Goal: Task Accomplishment & Management: Use online tool/utility

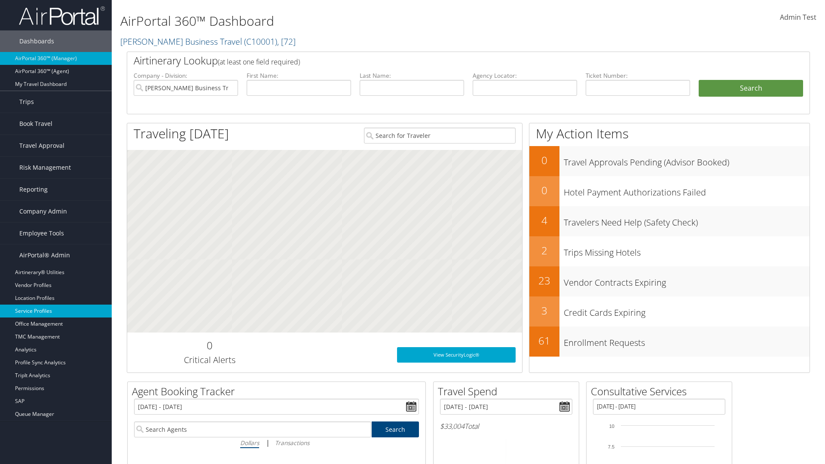
click at [56, 311] on link "Service Profiles" at bounding box center [56, 311] width 112 height 13
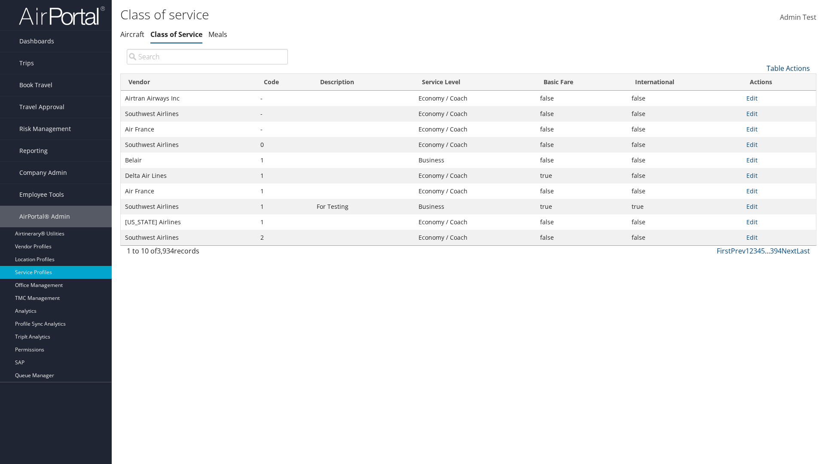
click at [788, 68] on link "Table Actions" at bounding box center [787, 68] width 43 height 9
click at [759, 96] on link "Download Report" at bounding box center [759, 96] width 113 height 15
click at [788, 68] on link "Table Actions" at bounding box center [787, 68] width 43 height 9
click at [759, 82] on link "Vendor" at bounding box center [759, 82] width 113 height 15
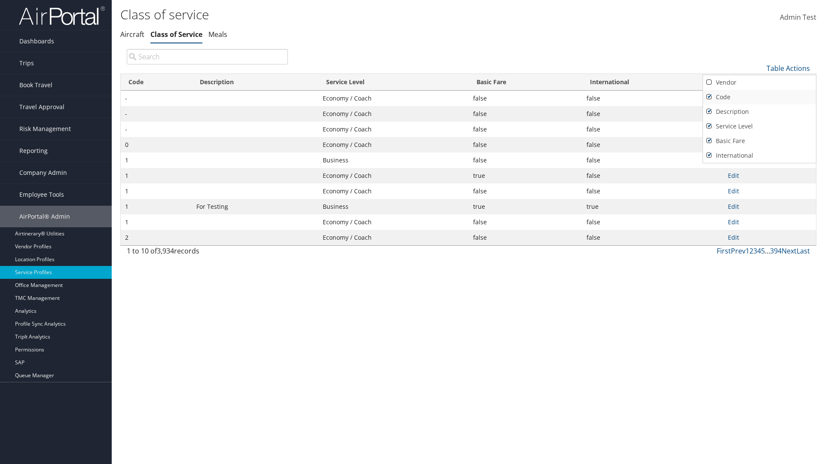
click at [759, 97] on link "Code" at bounding box center [759, 97] width 113 height 15
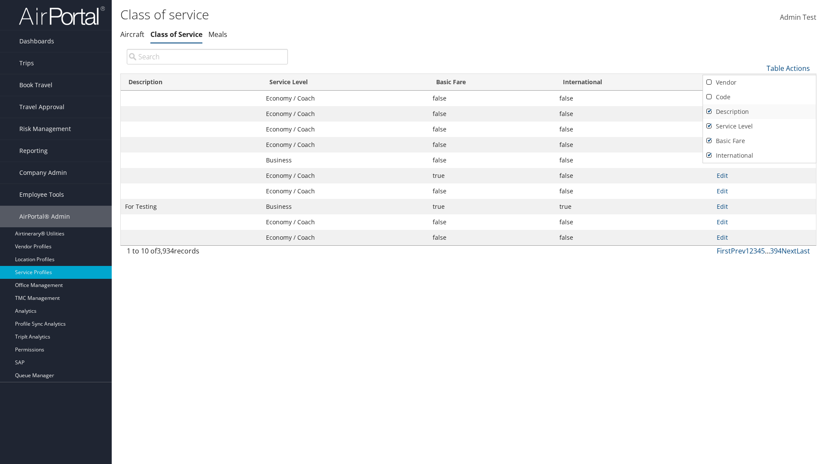
click at [759, 111] on link "Description" at bounding box center [759, 111] width 113 height 15
